Goal: Information Seeking & Learning: Check status

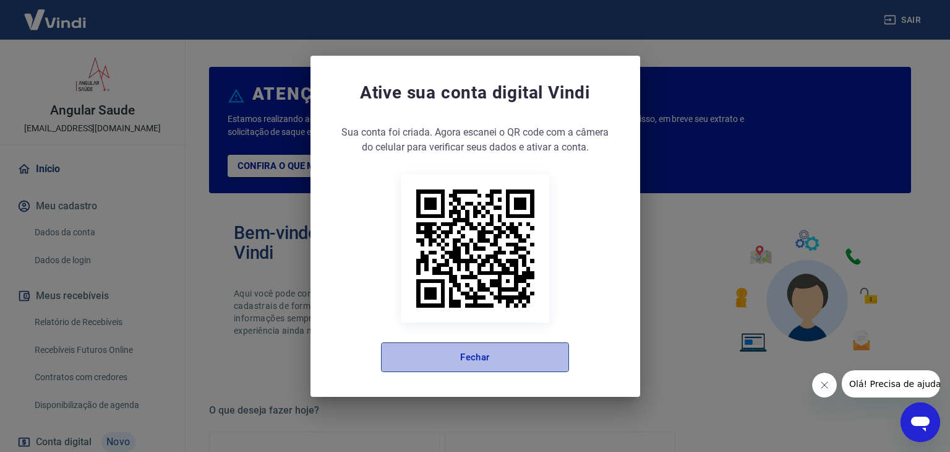
click at [487, 356] on button "Fechar" at bounding box center [475, 357] width 188 height 30
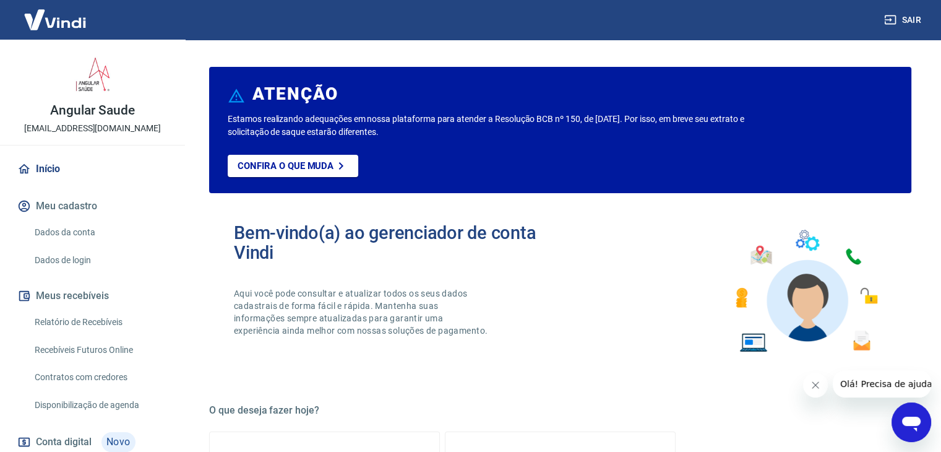
drag, startPoint x: 62, startPoint y: 320, endPoint x: 106, endPoint y: 311, distance: 44.3
click at [62, 320] on link "Relatório de Recebíveis" at bounding box center [100, 321] width 140 height 25
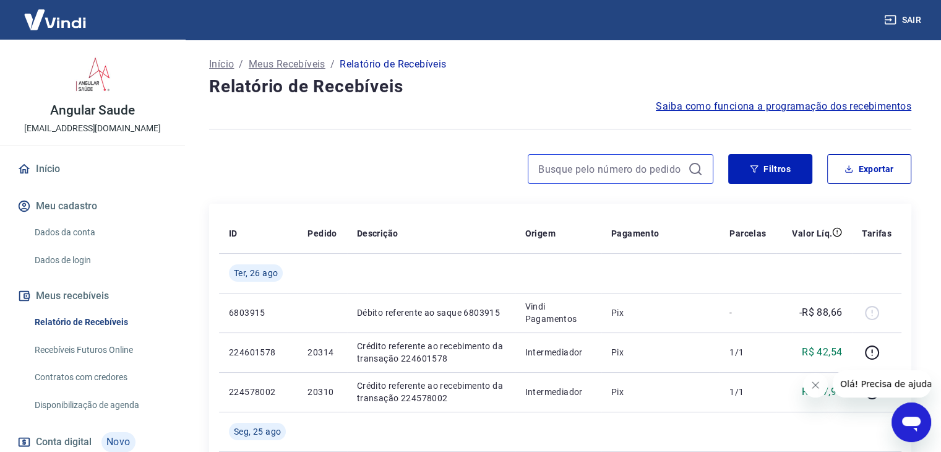
click at [569, 164] on input at bounding box center [610, 169] width 145 height 19
click at [562, 171] on input at bounding box center [610, 169] width 145 height 19
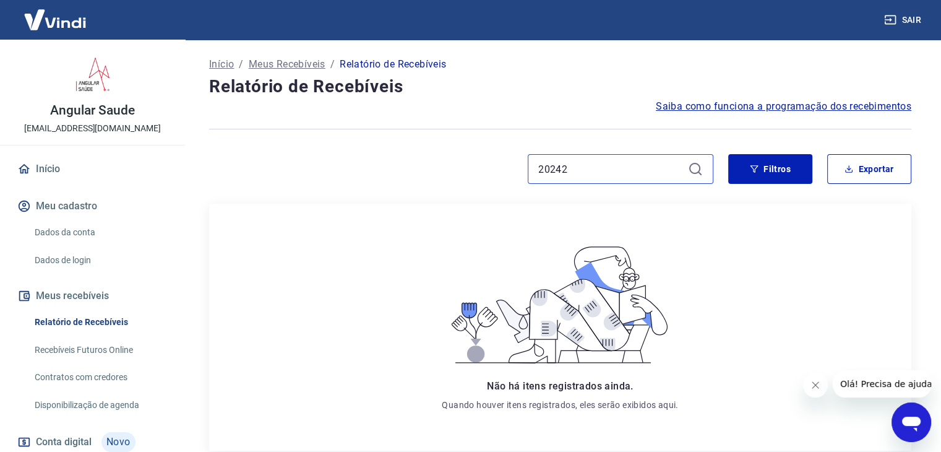
type input "20242"
click at [696, 168] on icon at bounding box center [695, 168] width 15 height 15
click at [56, 171] on link "Início" at bounding box center [92, 168] width 155 height 27
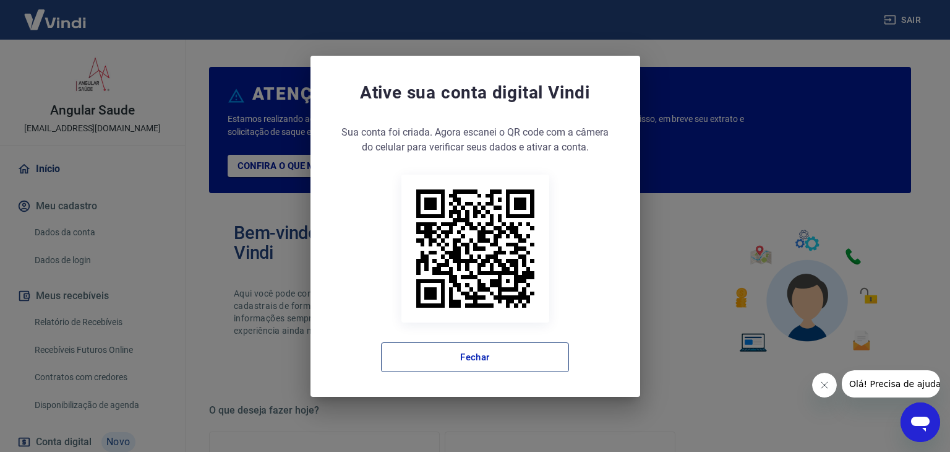
click at [450, 352] on button "Fechar" at bounding box center [475, 357] width 188 height 30
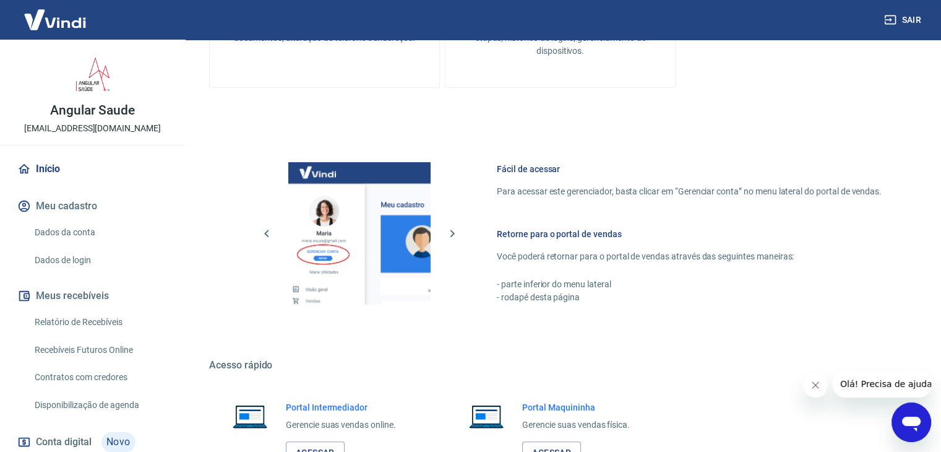
scroll to position [653, 0]
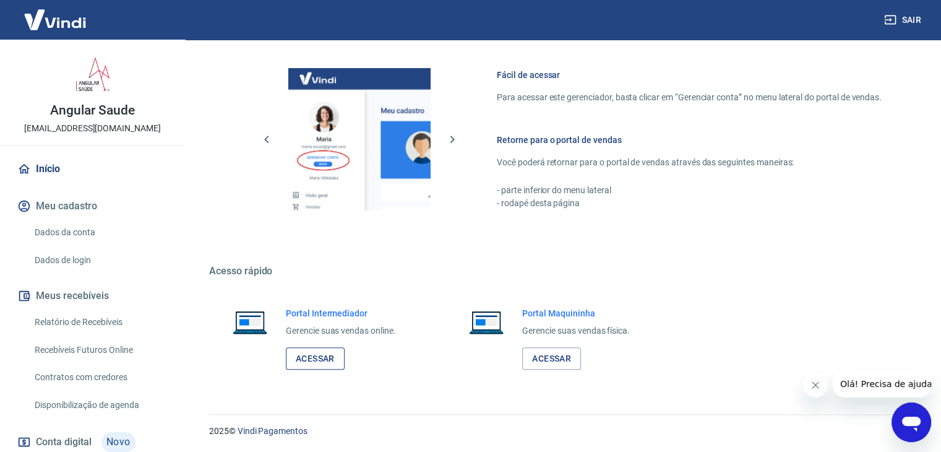
click at [320, 351] on link "Acessar" at bounding box center [315, 358] width 59 height 23
